Goal: Task Accomplishment & Management: Manage account settings

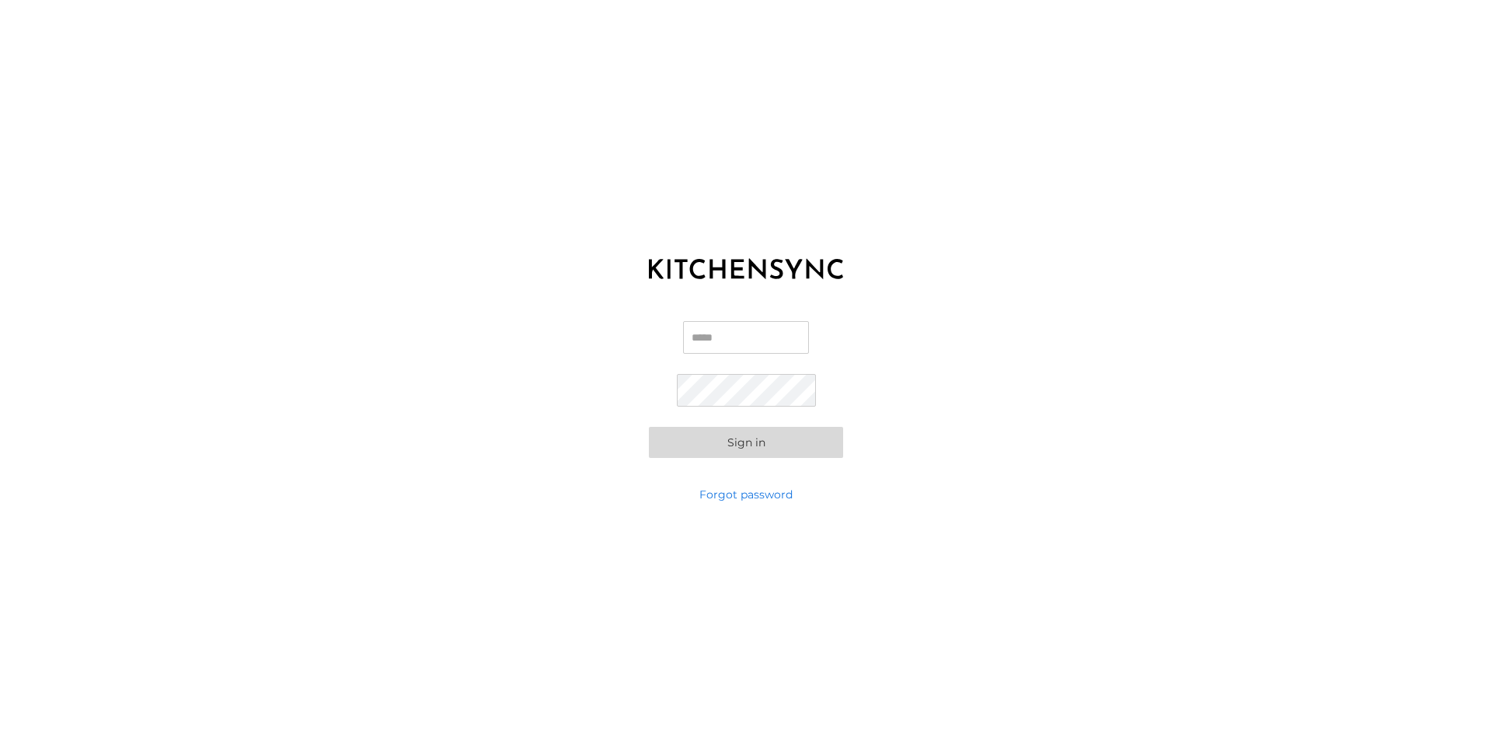
click at [718, 340] on input "Email" at bounding box center [746, 337] width 126 height 33
type input "**********"
click at [765, 438] on button "Sign in" at bounding box center [746, 442] width 194 height 31
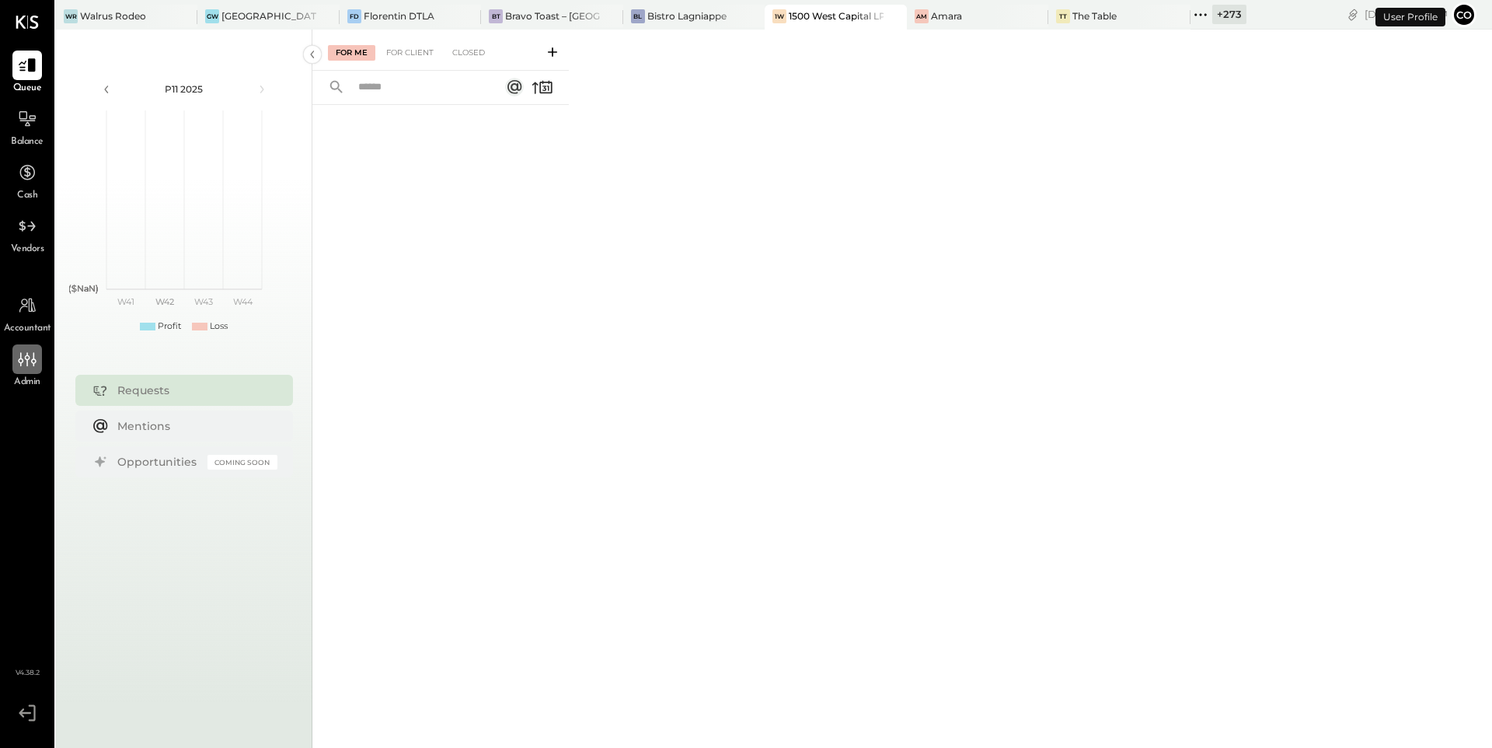
click at [35, 365] on icon at bounding box center [27, 359] width 20 height 20
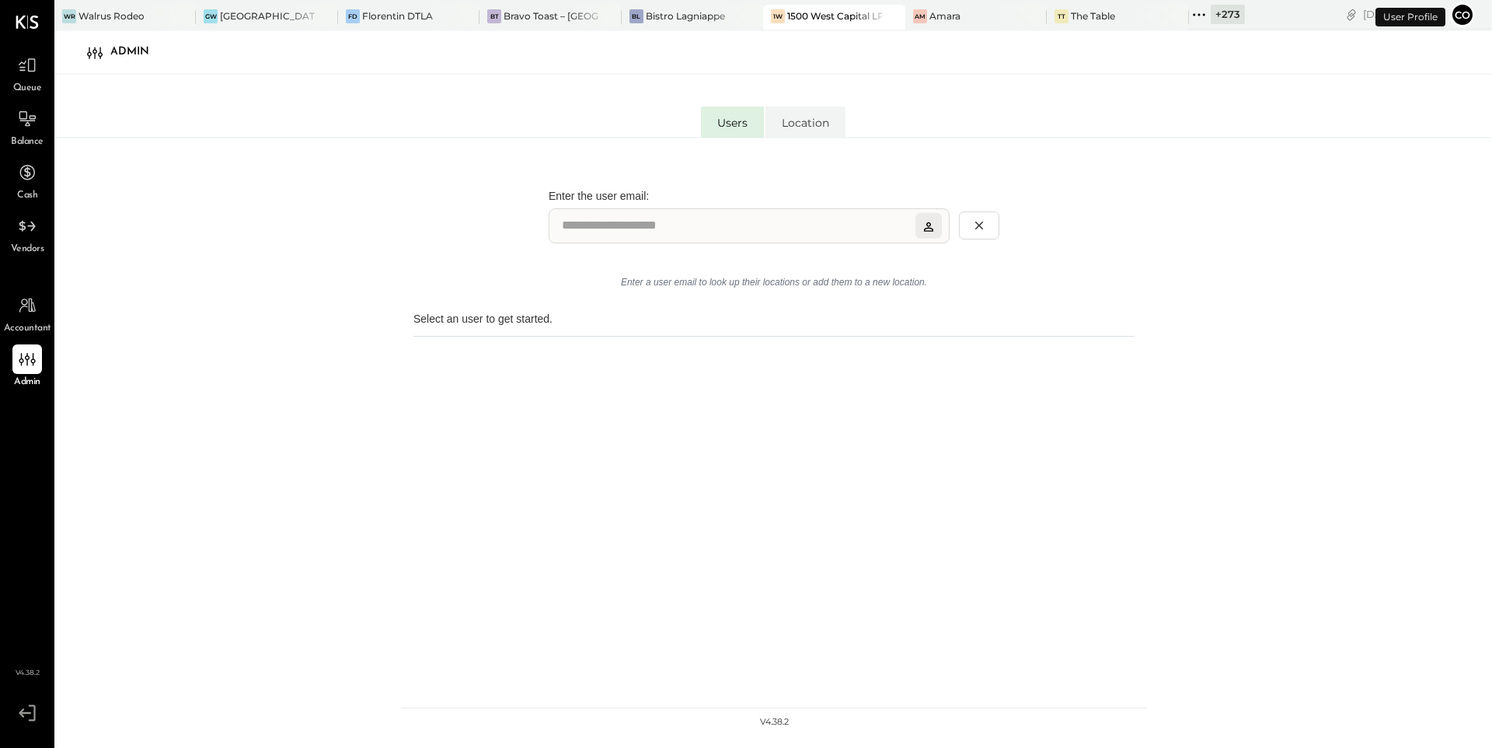
click at [585, 228] on input "Lookup user by email" at bounding box center [749, 225] width 401 height 35
type input "**********"
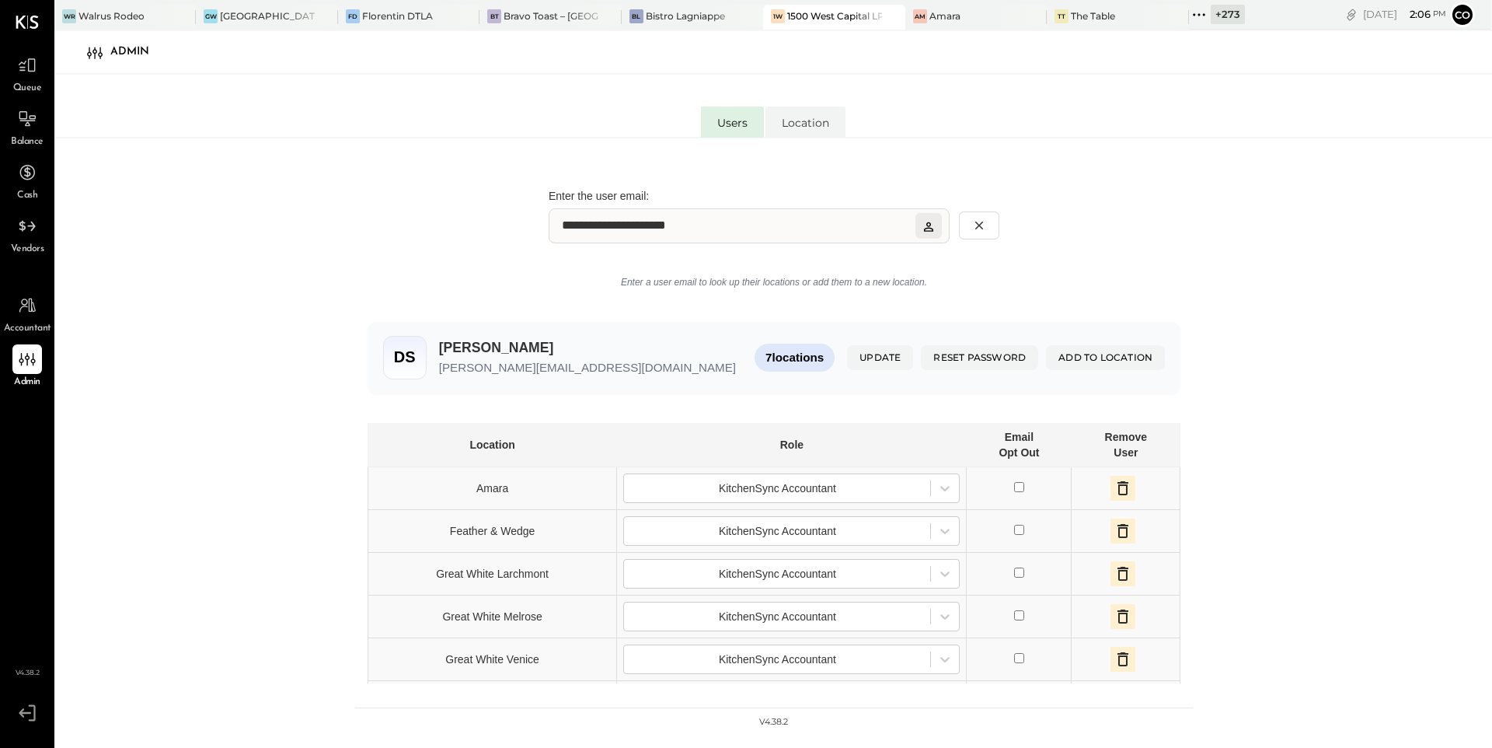
click at [1114, 489] on icon "button" at bounding box center [1123, 488] width 19 height 19
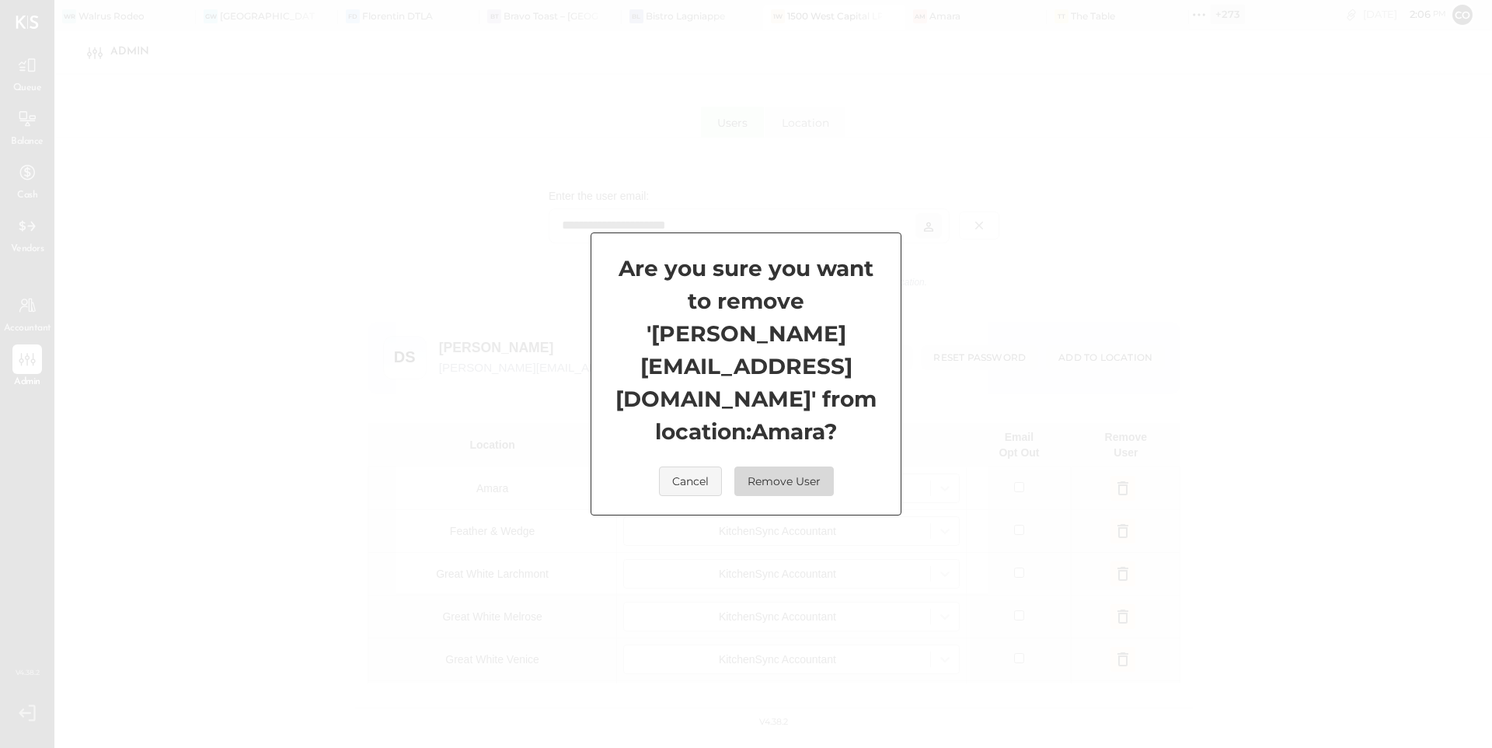
click at [795, 466] on button "Remove User" at bounding box center [784, 481] width 99 height 30
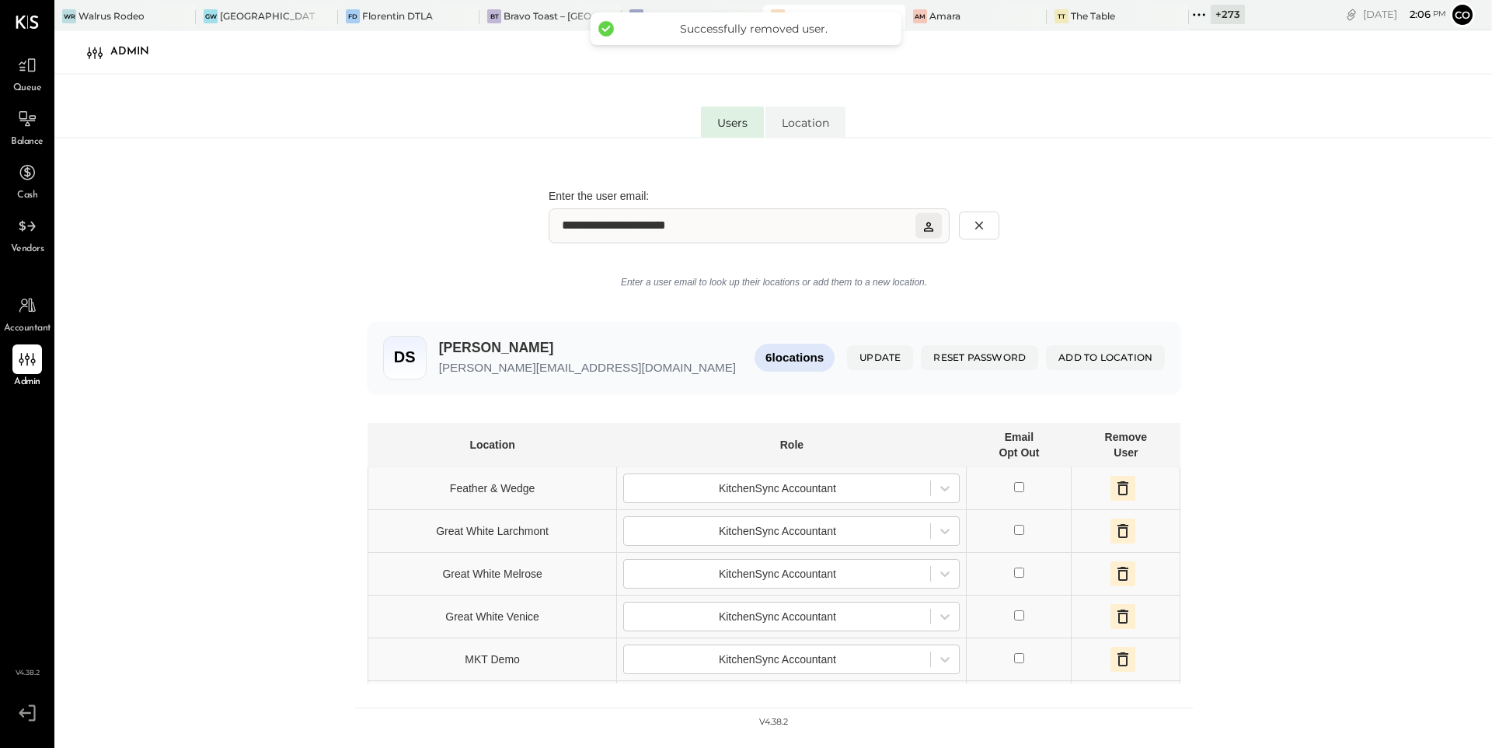
click at [1118, 483] on icon "button" at bounding box center [1123, 488] width 11 height 14
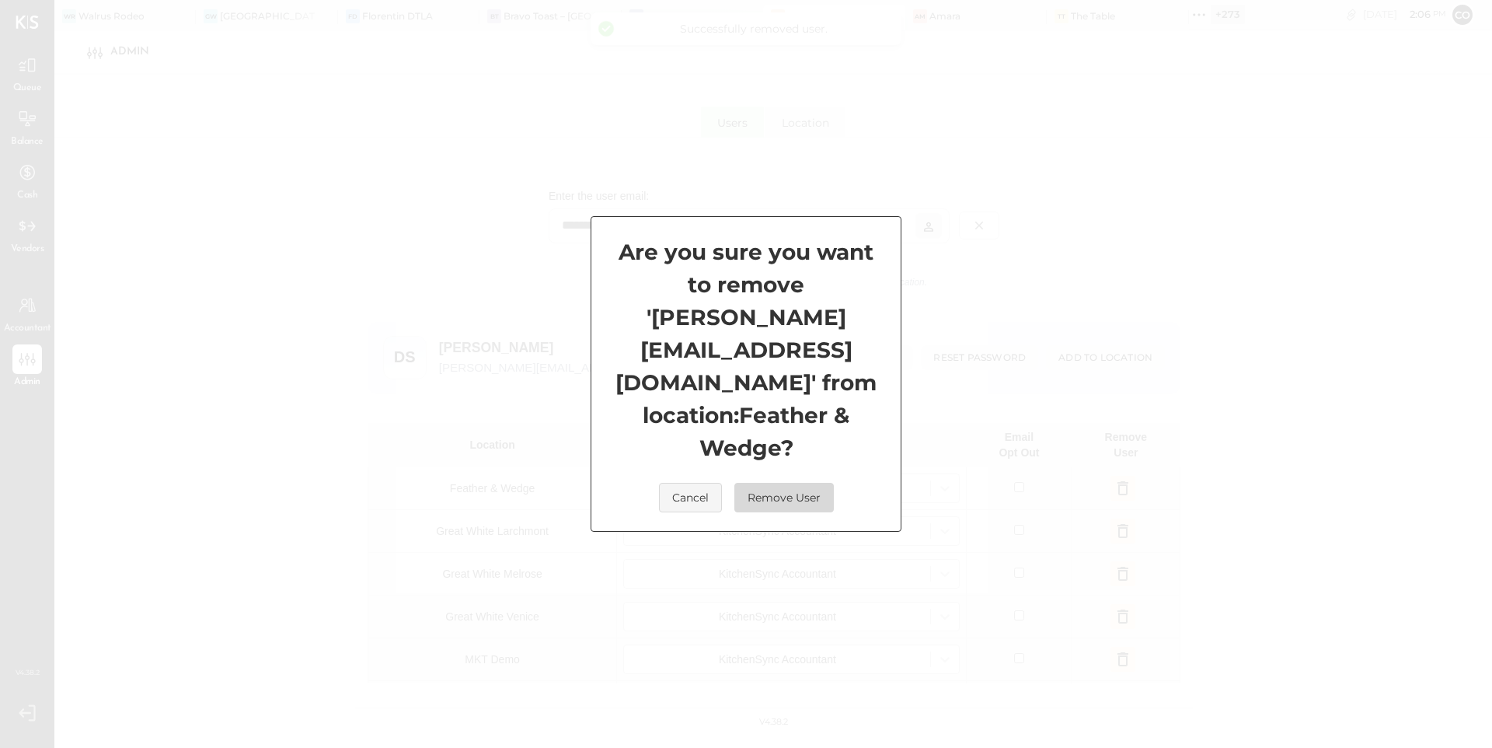
click at [795, 483] on button "Remove User" at bounding box center [784, 498] width 99 height 30
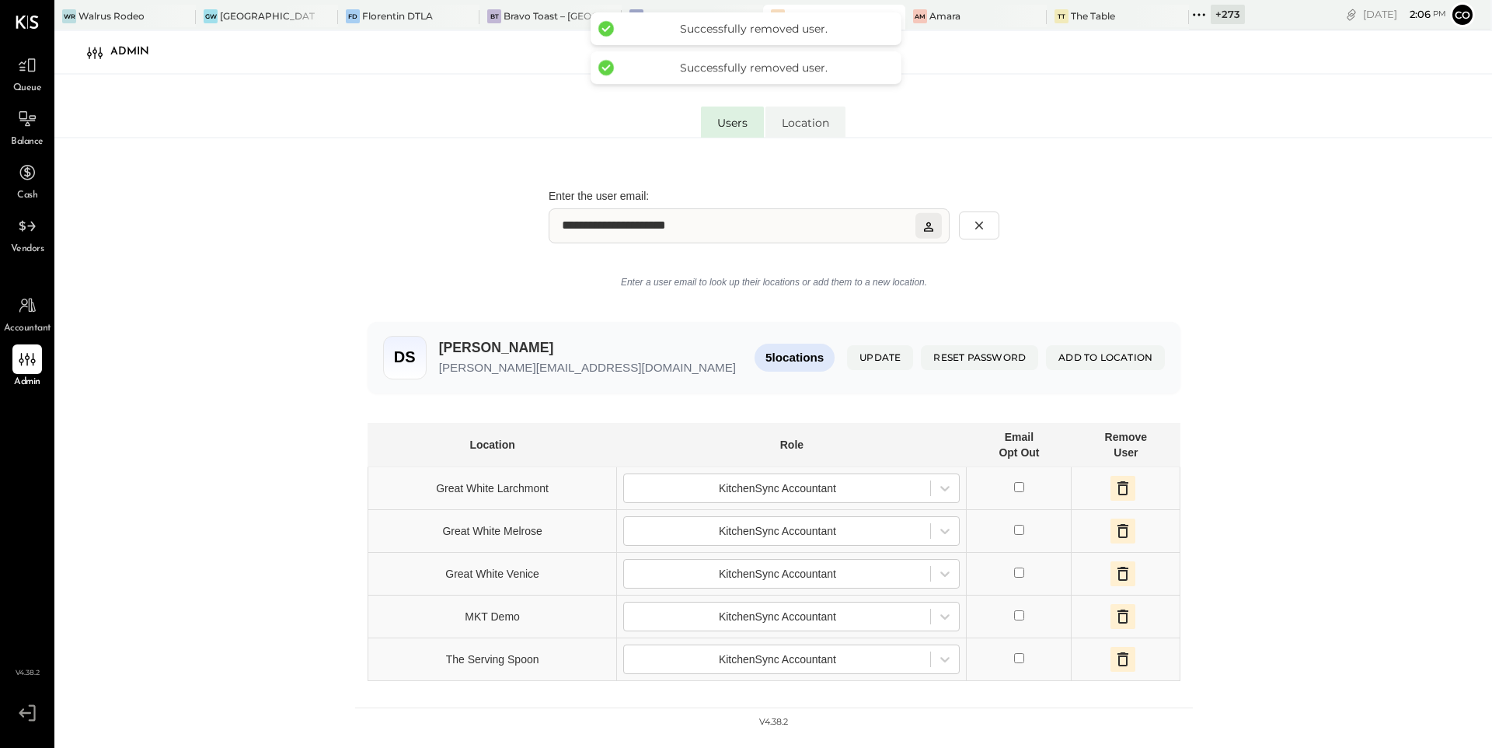
click at [1118, 487] on icon "button" at bounding box center [1123, 488] width 11 height 14
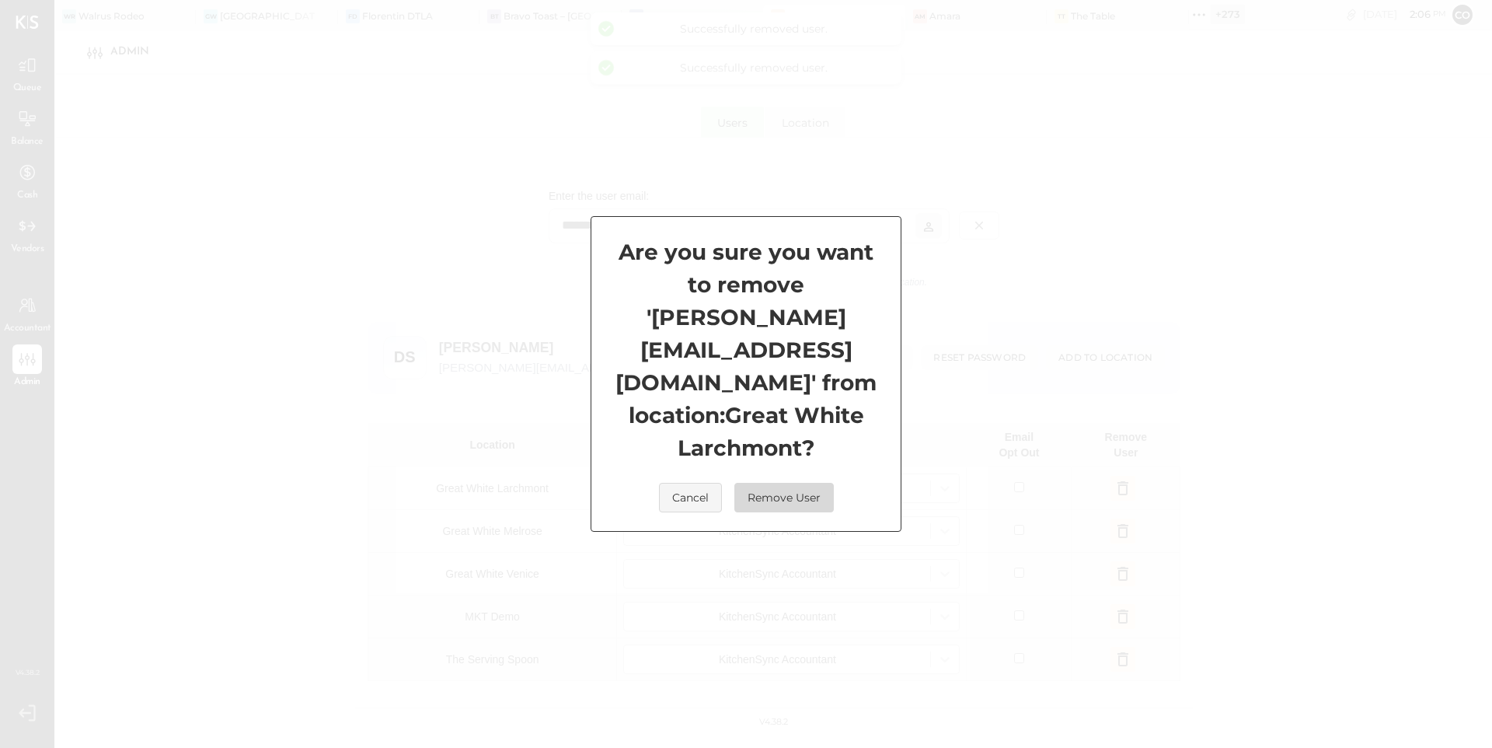
click at [815, 483] on button "Remove User" at bounding box center [784, 498] width 99 height 30
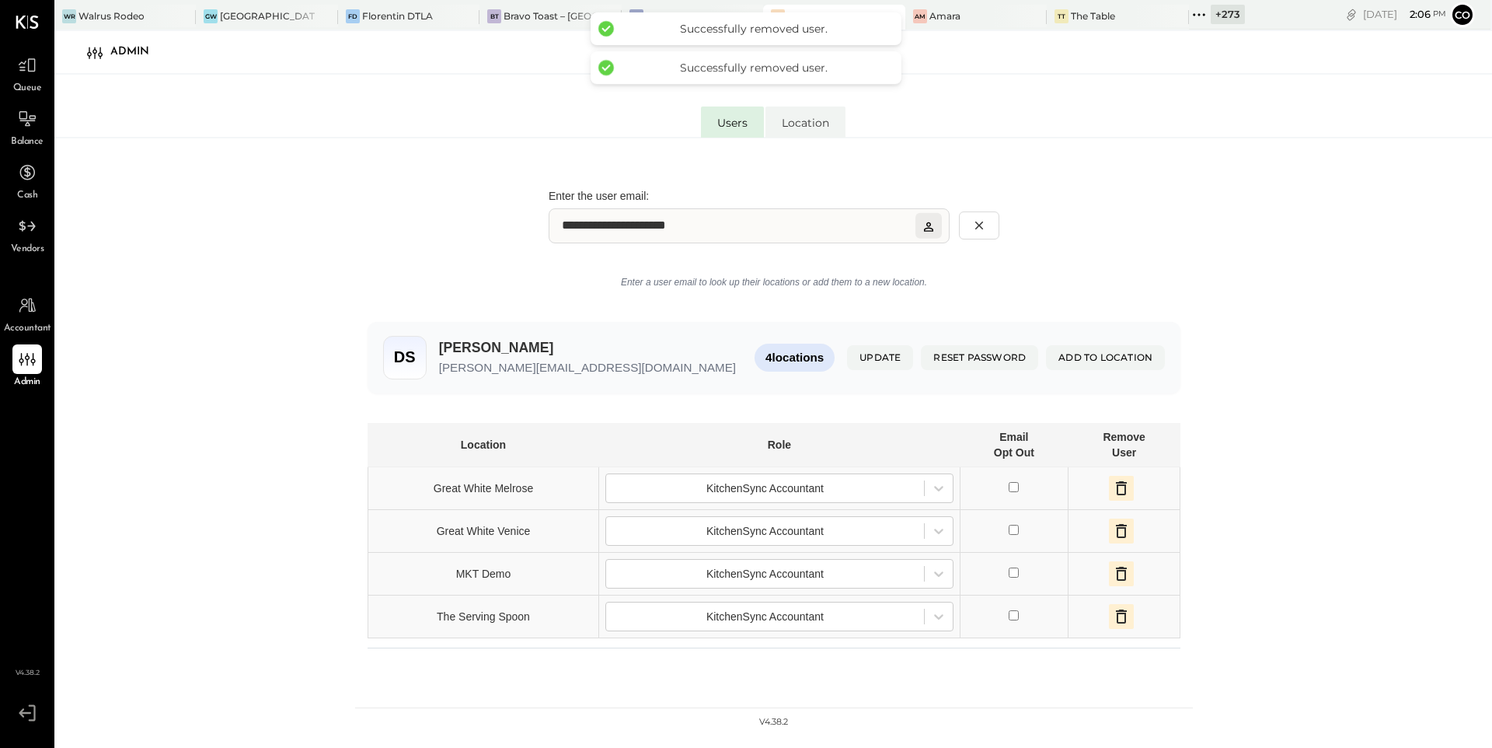
click at [1112, 487] on icon "button" at bounding box center [1121, 488] width 19 height 19
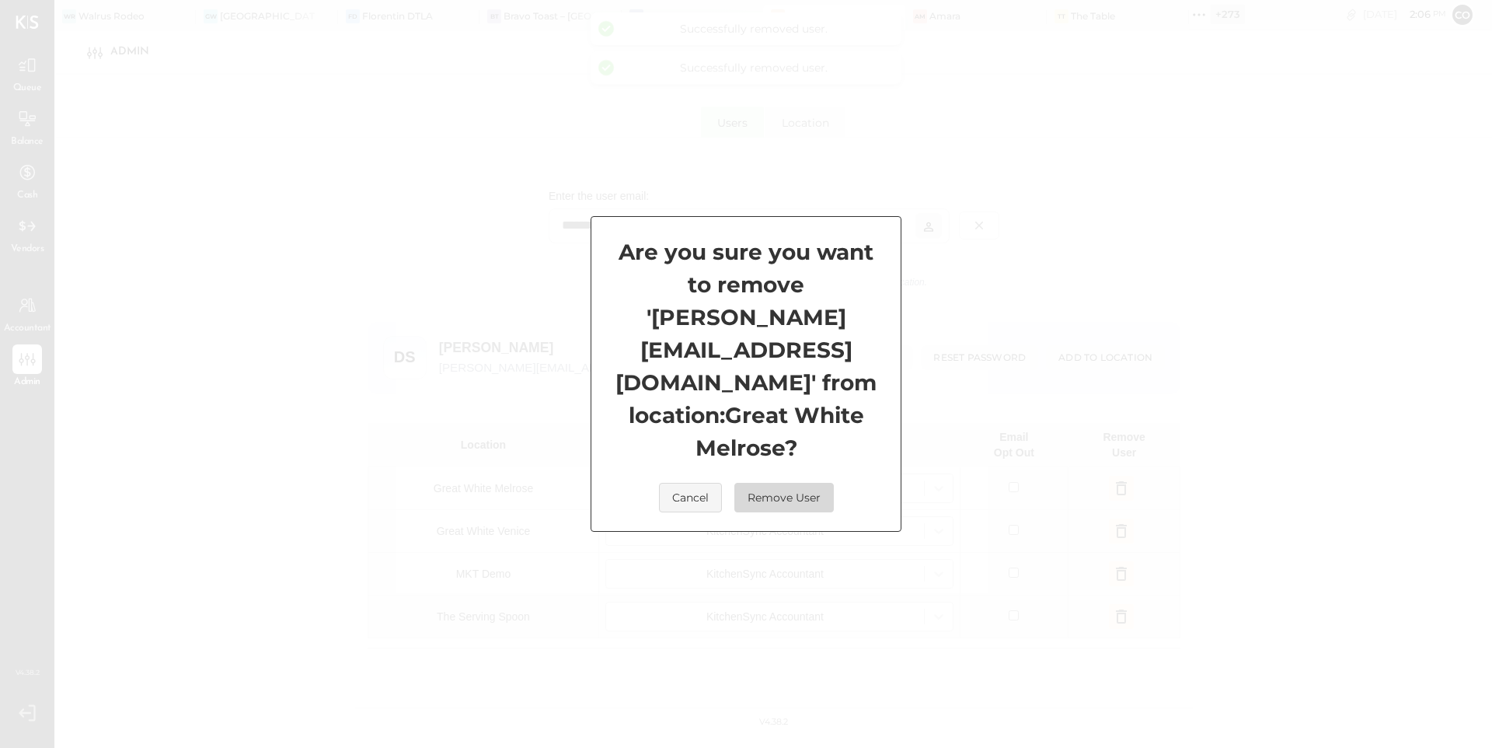
click at [791, 483] on button "Remove User" at bounding box center [784, 498] width 99 height 30
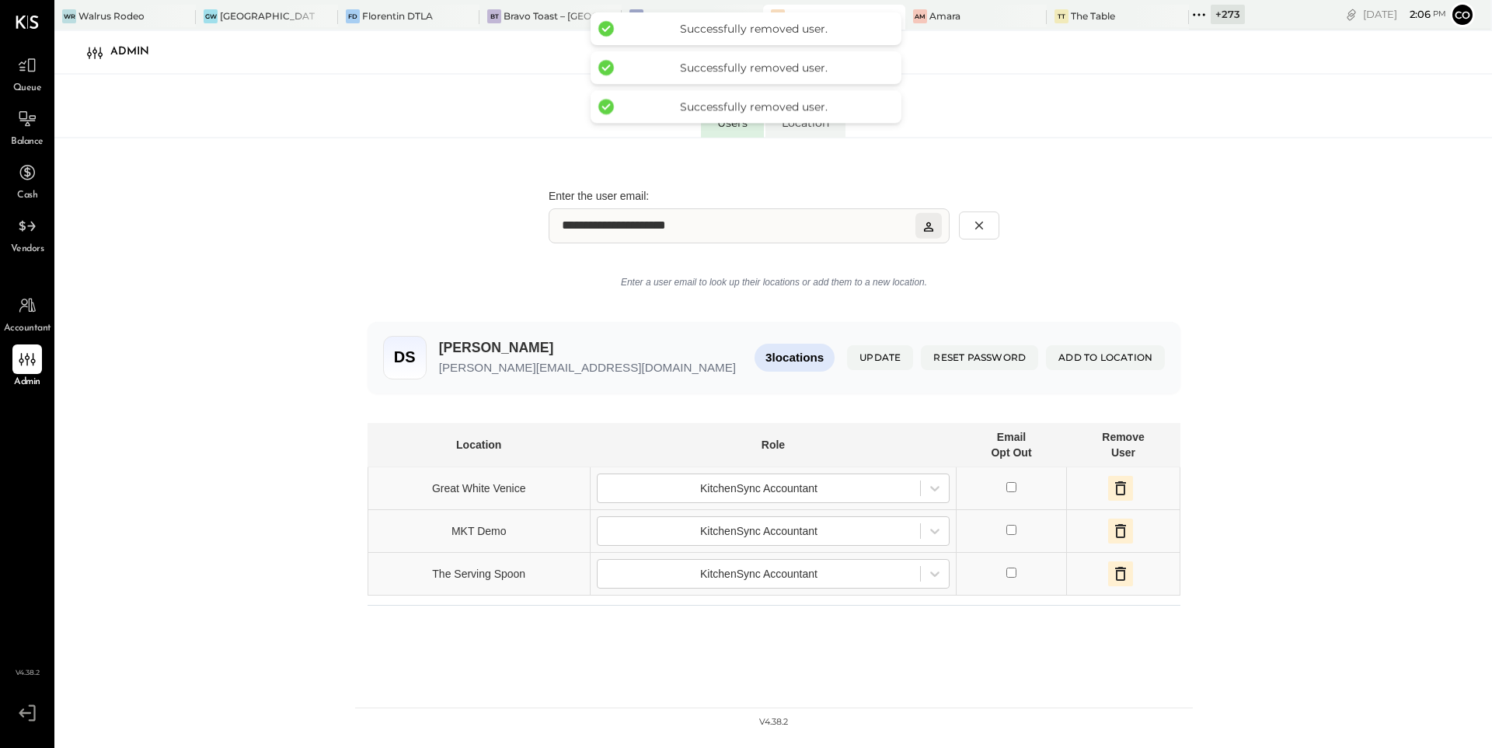
click at [1112, 491] on icon "button" at bounding box center [1121, 488] width 19 height 19
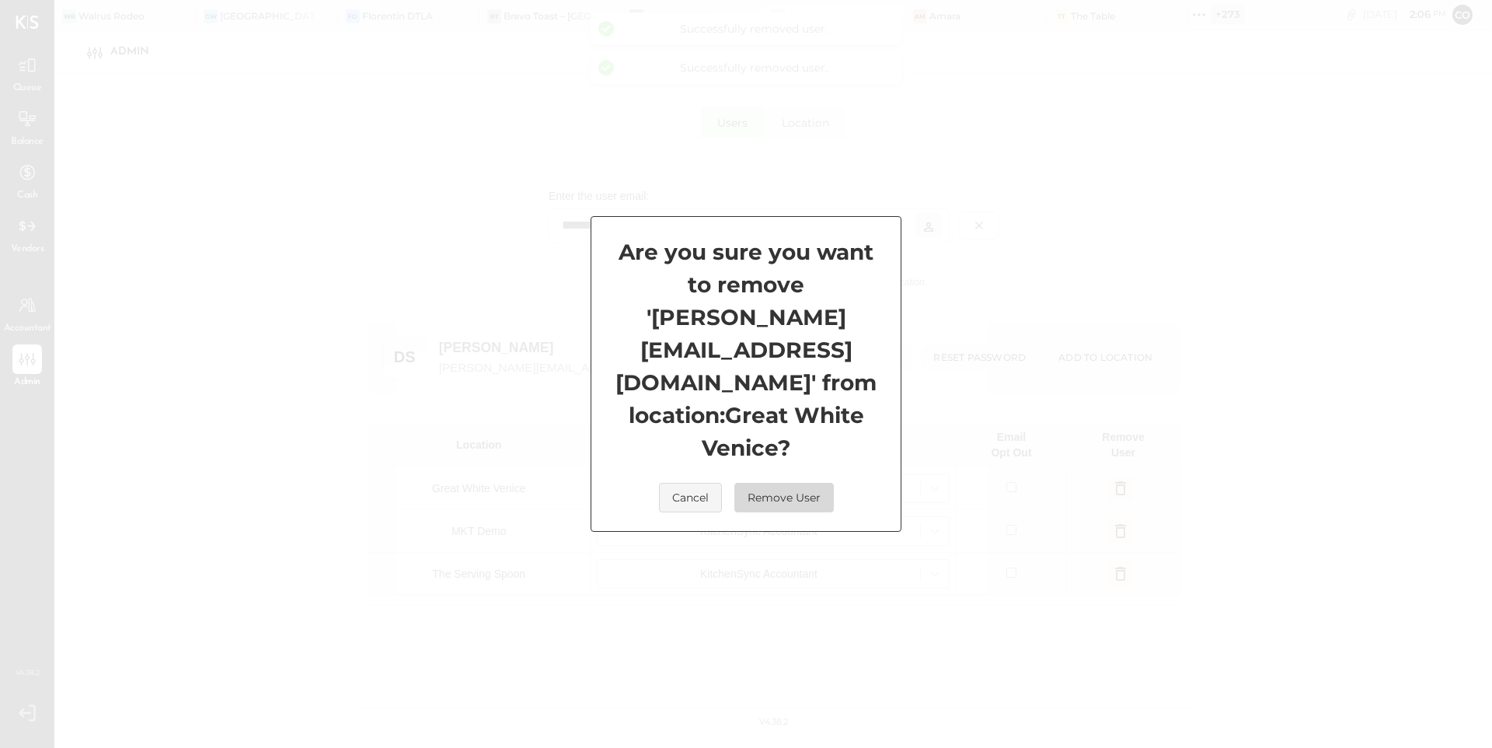
click at [800, 483] on button "Remove User" at bounding box center [784, 498] width 99 height 30
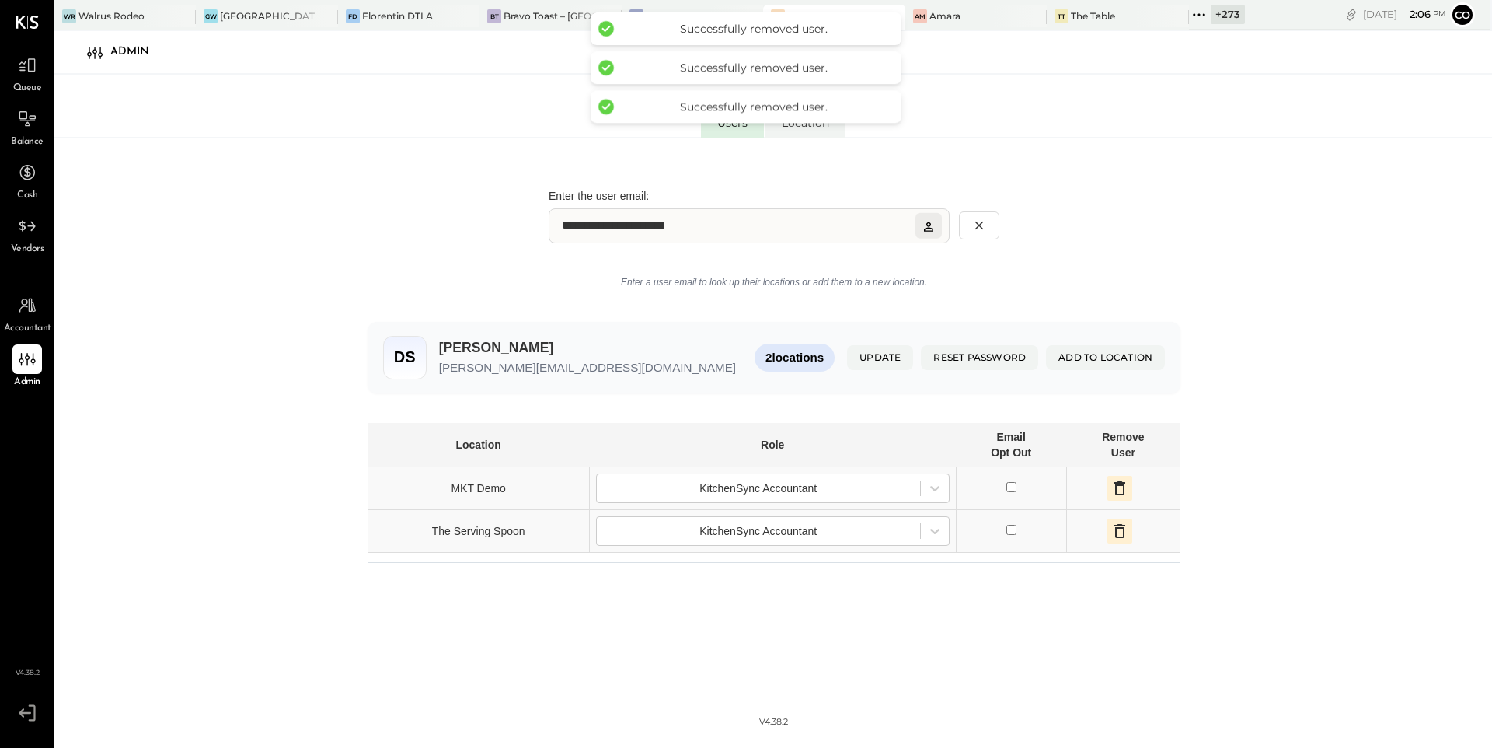
click at [1111, 490] on icon "button" at bounding box center [1120, 488] width 19 height 19
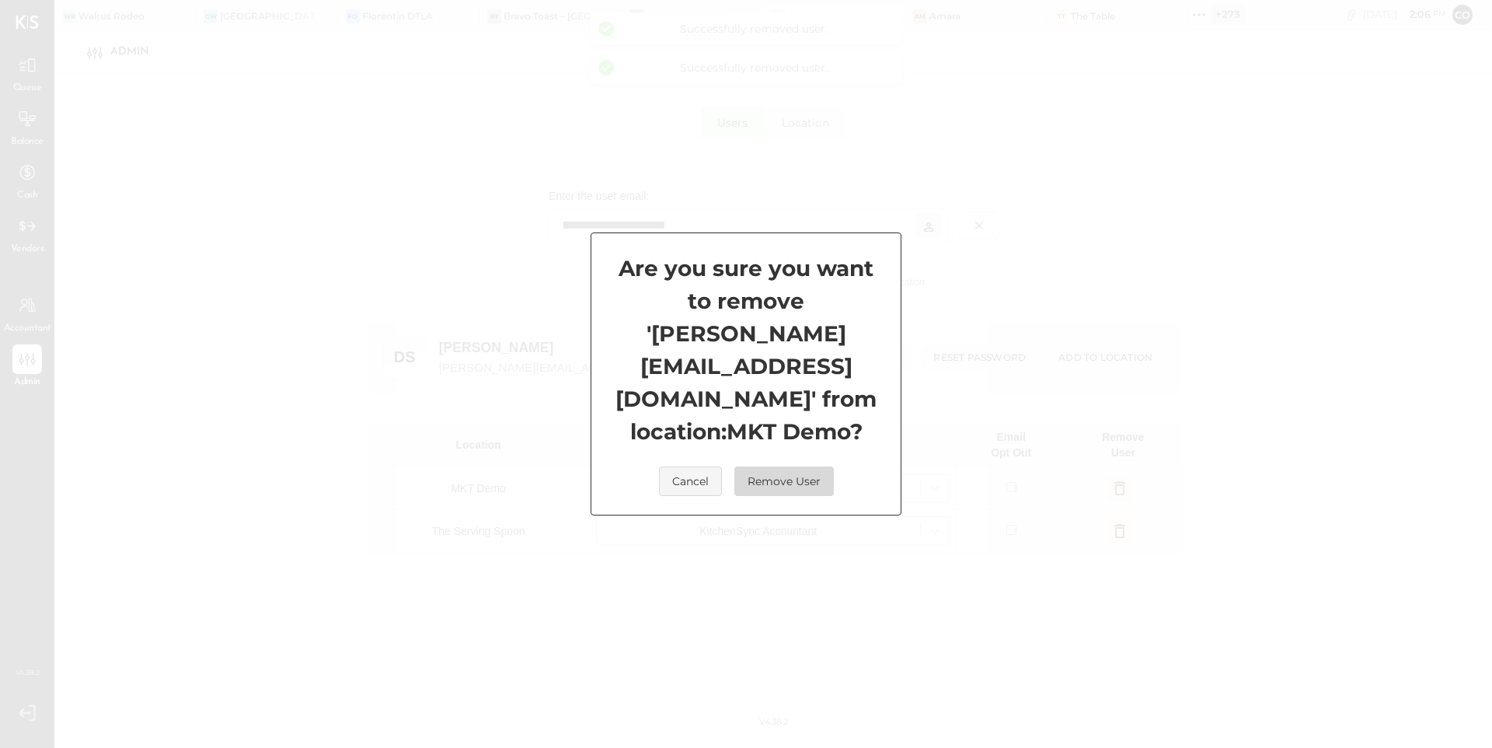
click at [791, 469] on button "Remove User" at bounding box center [784, 481] width 99 height 30
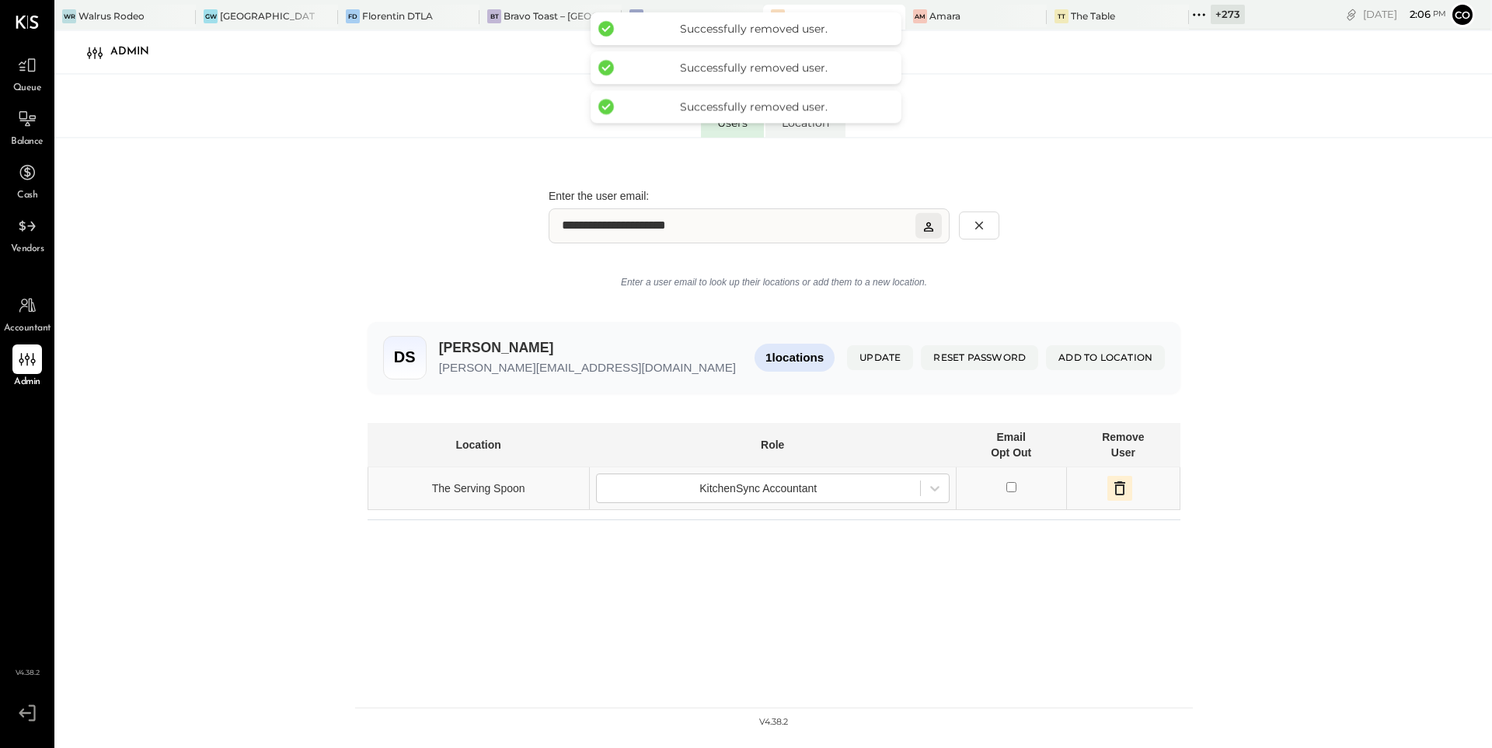
click at [1111, 490] on icon "button" at bounding box center [1120, 488] width 19 height 19
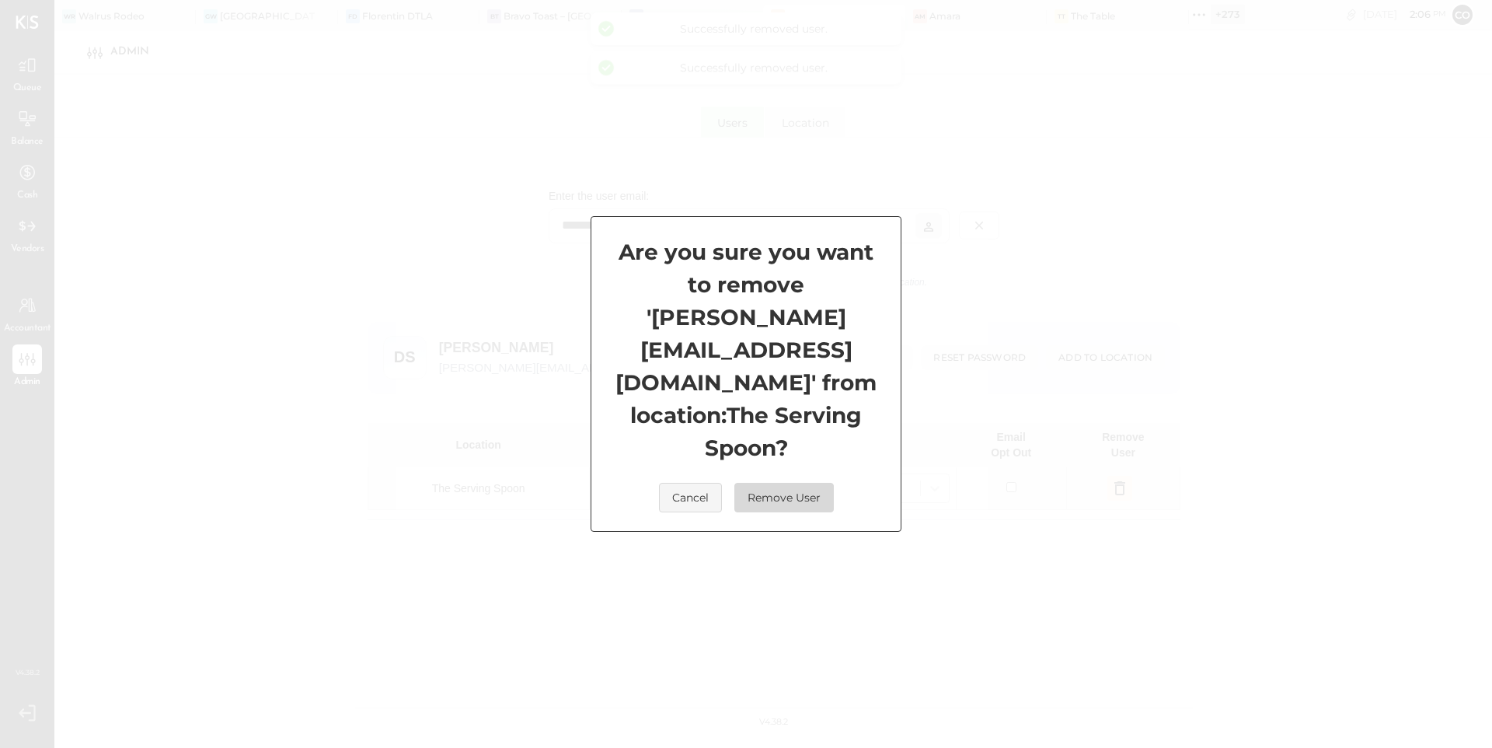
click at [806, 483] on button "Remove User" at bounding box center [784, 498] width 99 height 30
